Goal: Entertainment & Leisure: Consume media (video, audio)

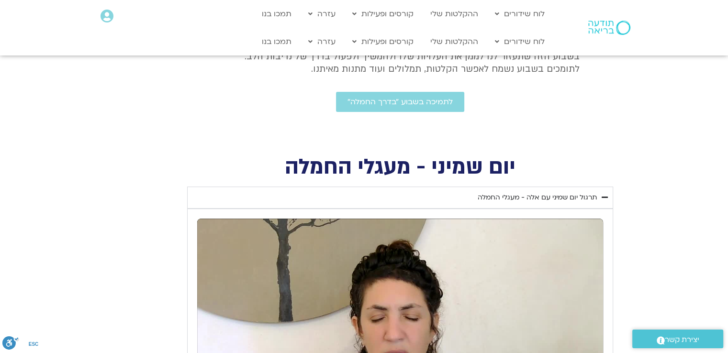
scroll to position [247, 0]
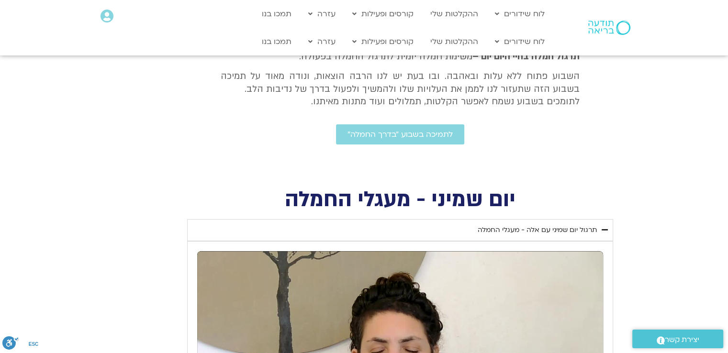
click at [643, 192] on section "יום שמיני - מעגלי החמלה תרגול יום שמיני עם אלה - מעגלי החמלה נא להזין כתובת אימ…" at bounding box center [364, 351] width 728 height 322
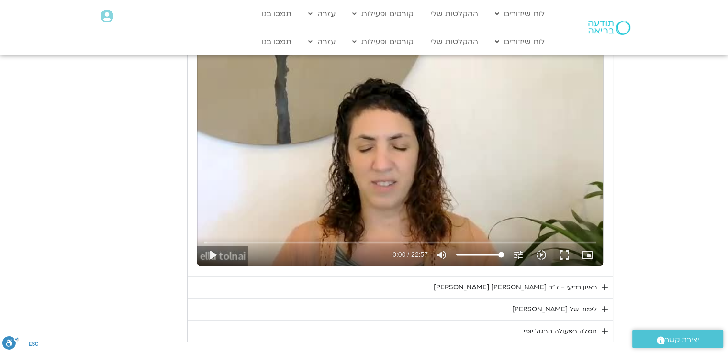
scroll to position [1950, 0]
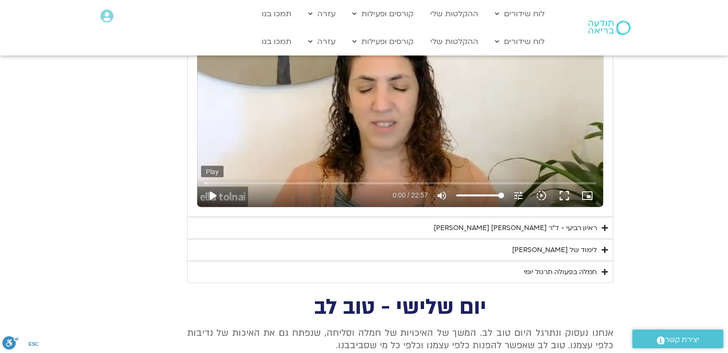
click at [212, 193] on button "play_arrow" at bounding box center [212, 195] width 23 height 23
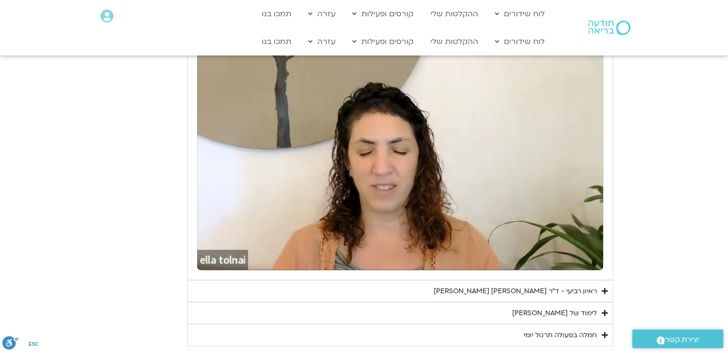
scroll to position [1874, 0]
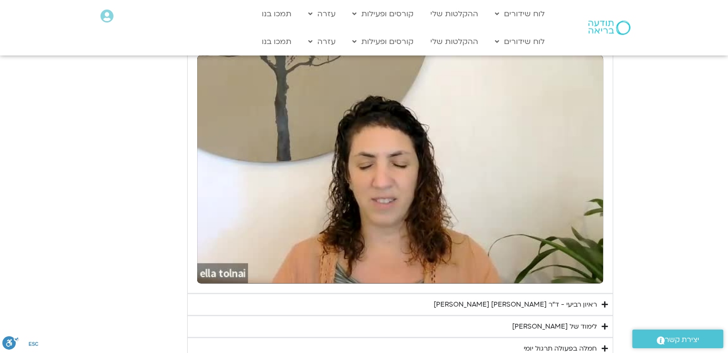
type input "23.91783"
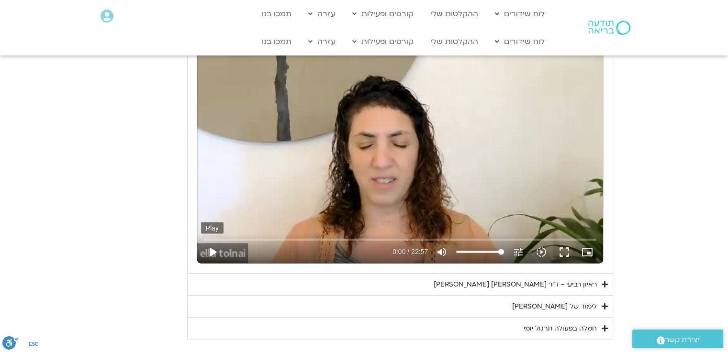
scroll to position [1905, 0]
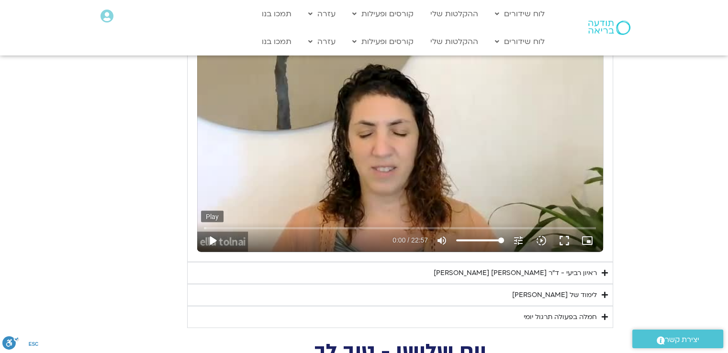
click at [211, 240] on button "play_arrow" at bounding box center [212, 240] width 23 height 23
click at [209, 225] on input "Seek" at bounding box center [400, 228] width 392 height 6
click at [212, 225] on input "Seek" at bounding box center [400, 228] width 392 height 6
click at [217, 238] on button "pause" at bounding box center [212, 240] width 23 height 23
type input "115.194284"
